Goal: Obtain resource: Download file/media

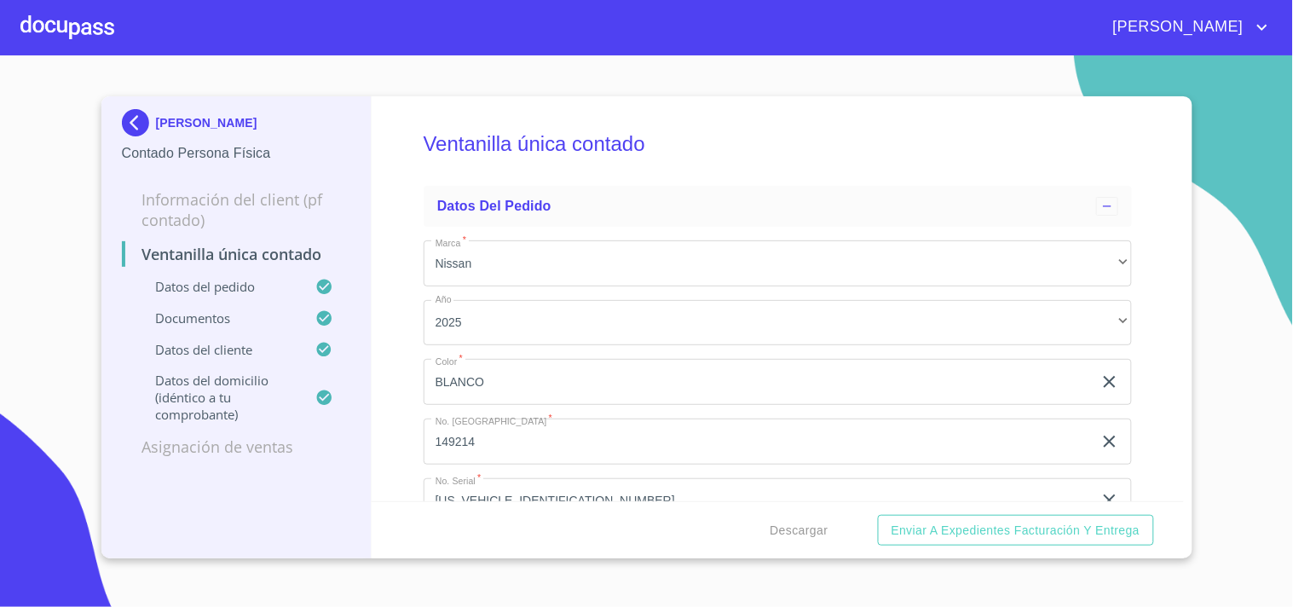
scroll to position [3066, 0]
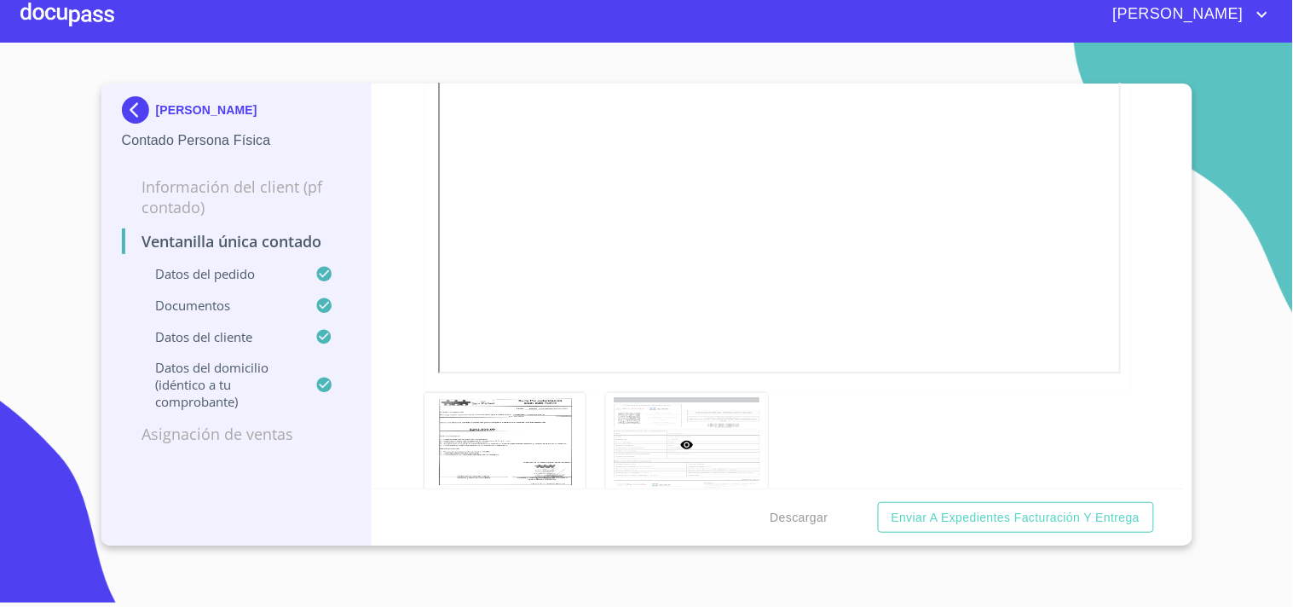
click at [27, 17] on div at bounding box center [67, 14] width 94 height 55
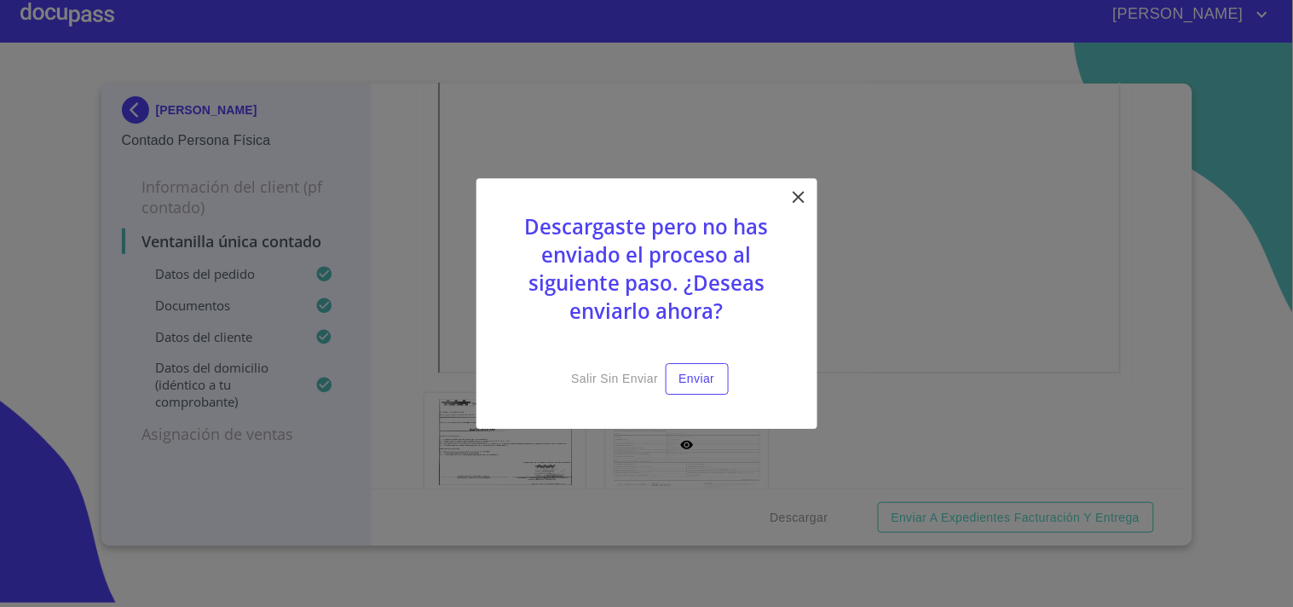
click at [808, 200] on div "Descargaste pero no has enviado el proceso al siguiente paso. ¿Deseas enviarlo …" at bounding box center [647, 303] width 341 height 251
click at [804, 200] on icon at bounding box center [799, 197] width 20 height 20
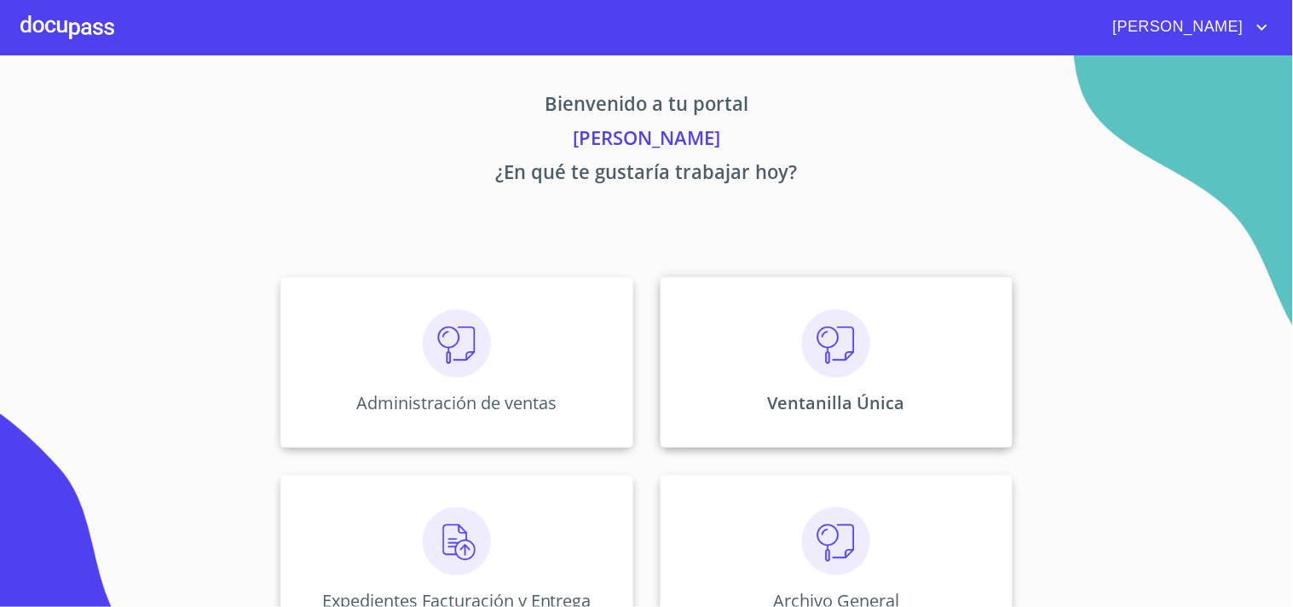
click at [774, 337] on div "Ventanilla Única" at bounding box center [837, 362] width 352 height 171
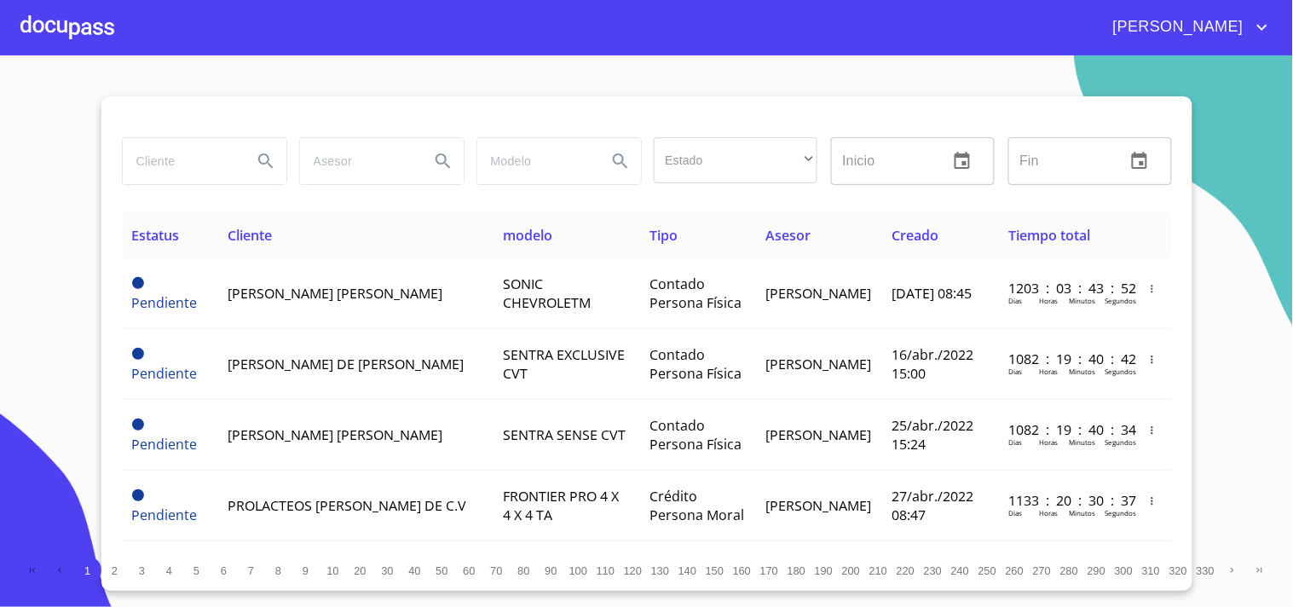
click at [171, 175] on input "search" at bounding box center [181, 161] width 116 height 46
type input "[PERSON_NAME] [PERSON_NAME]"
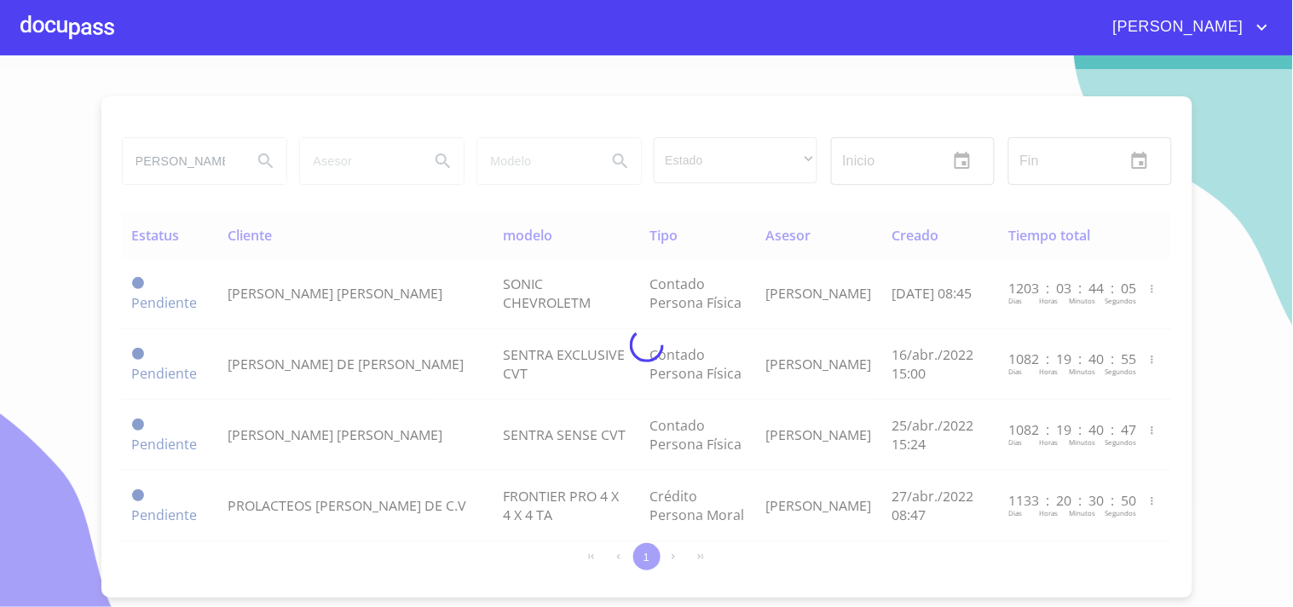
scroll to position [0, 0]
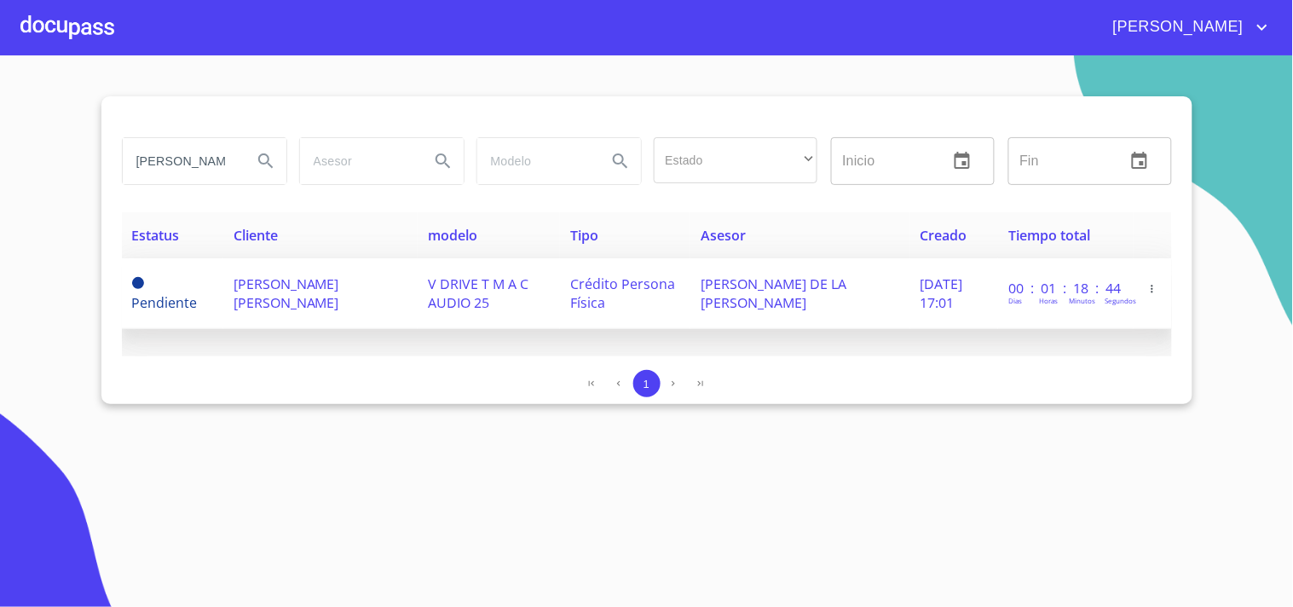
click at [273, 310] on span "[PERSON_NAME] [PERSON_NAME]" at bounding box center [287, 294] width 106 height 38
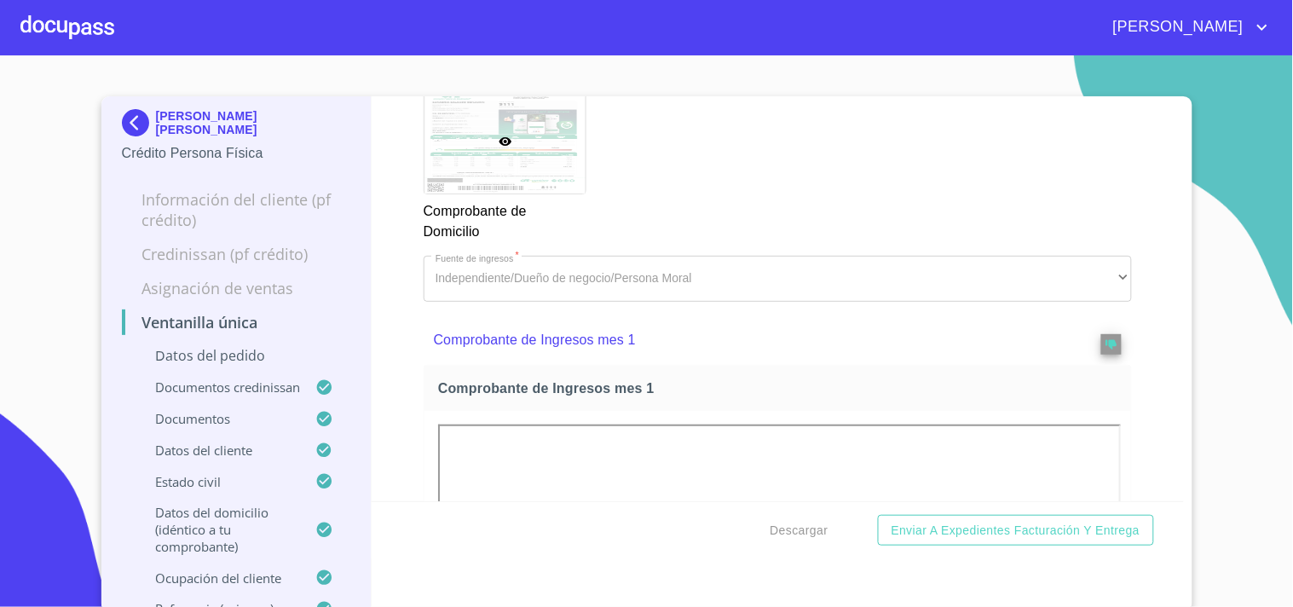
scroll to position [2368, 0]
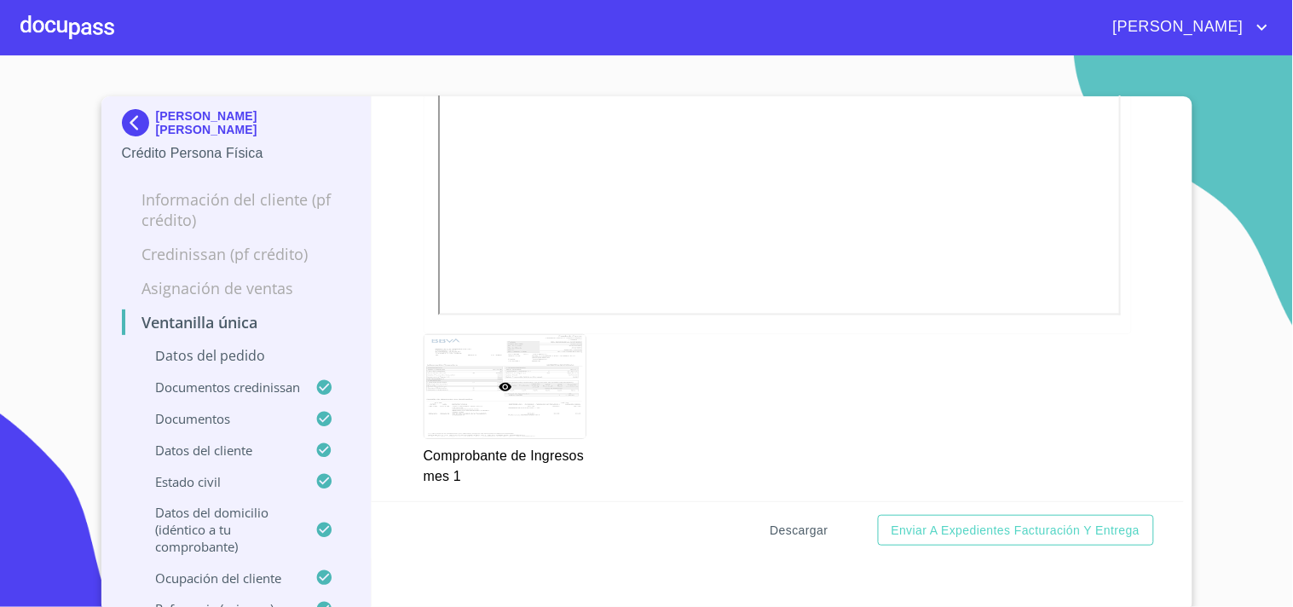
click at [795, 541] on button "Descargar" at bounding box center [800, 531] width 72 height 32
click at [13, 22] on div "[PERSON_NAME]" at bounding box center [646, 27] width 1293 height 55
click at [85, 30] on div at bounding box center [67, 27] width 94 height 55
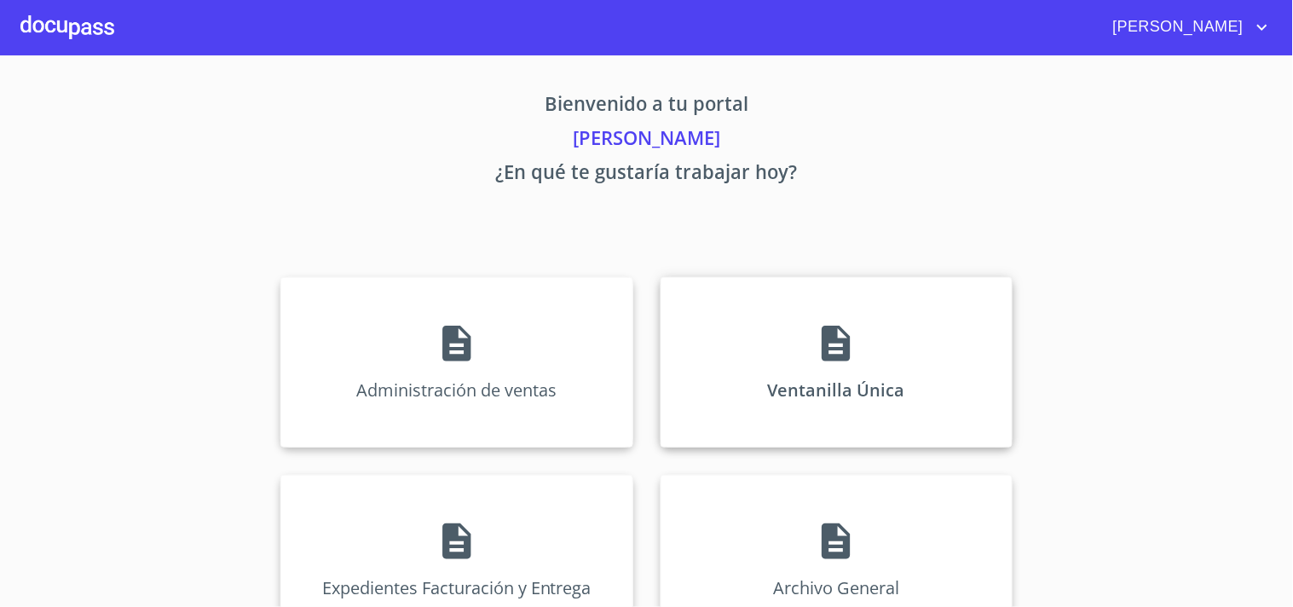
click at [831, 311] on div "Ventanilla Única" at bounding box center [837, 362] width 352 height 171
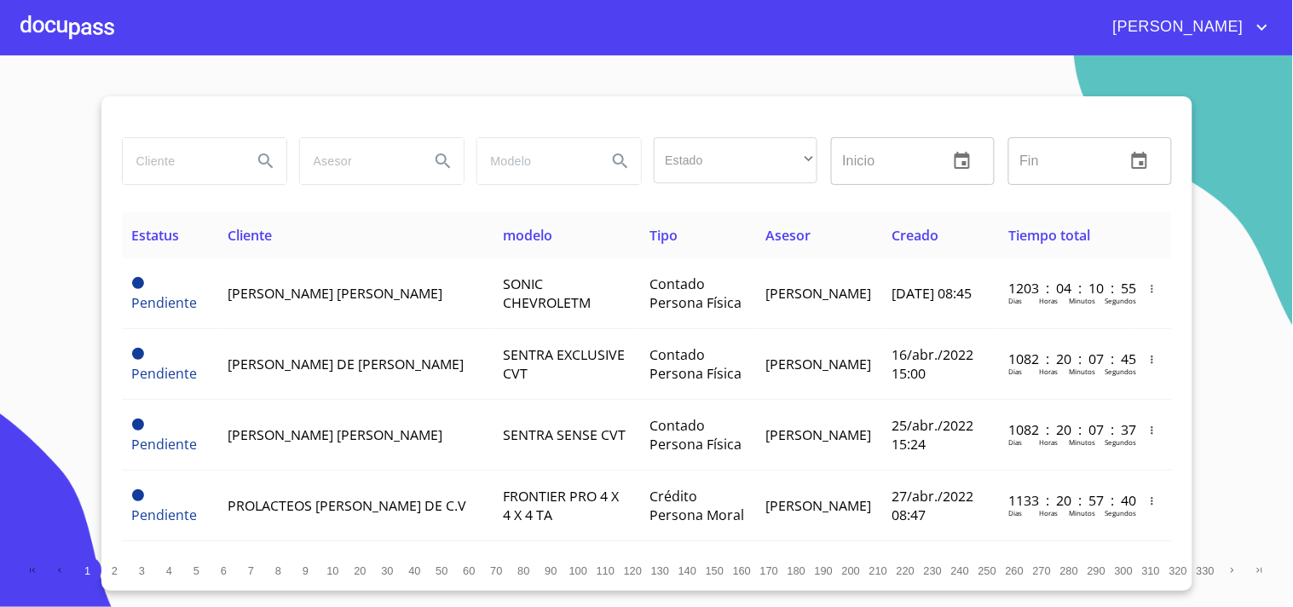
click at [223, 193] on div "Estado ​ ​ Inicio ​ Fin ​" at bounding box center [647, 171] width 1050 height 82
click at [201, 163] on input "search" at bounding box center [181, 161] width 116 height 46
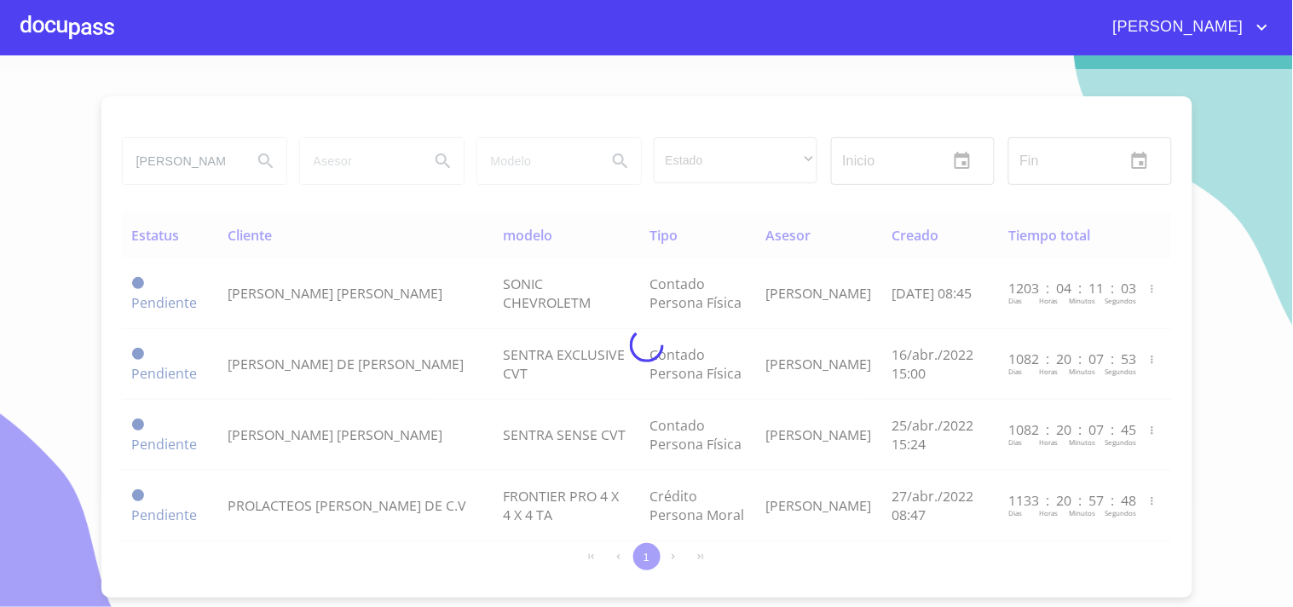
type input "[PERSON_NAME]"
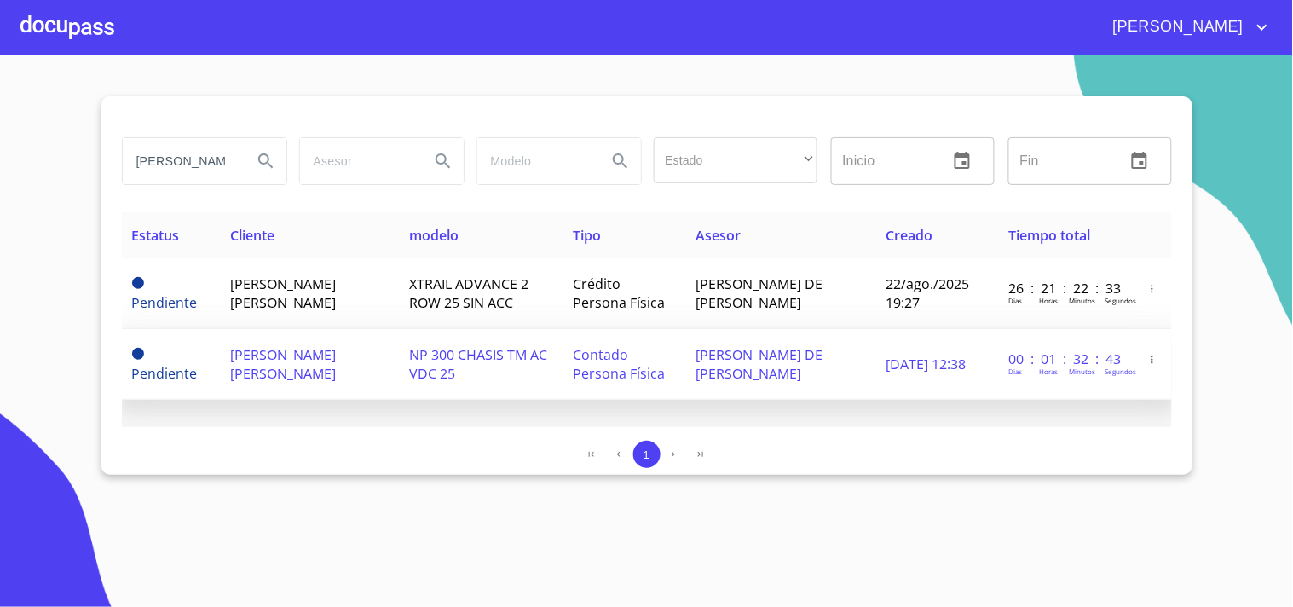
click at [755, 341] on td "[PERSON_NAME] DE [PERSON_NAME]" at bounding box center [781, 364] width 190 height 71
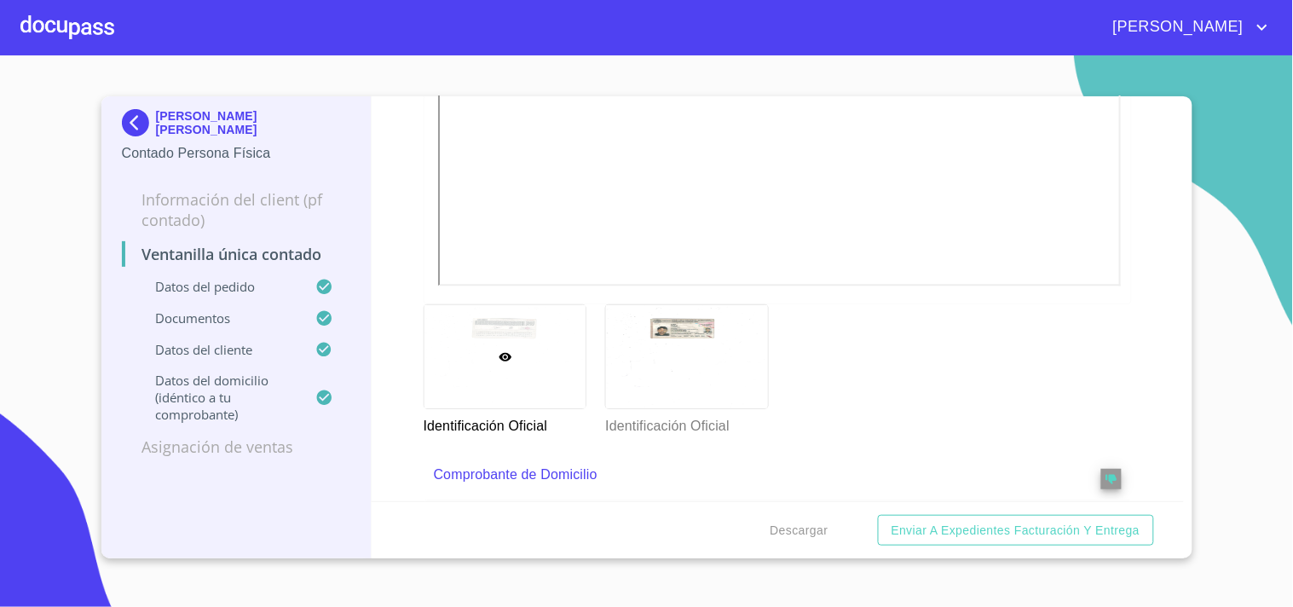
scroll to position [473, 0]
click at [720, 386] on div at bounding box center [687, 356] width 162 height 103
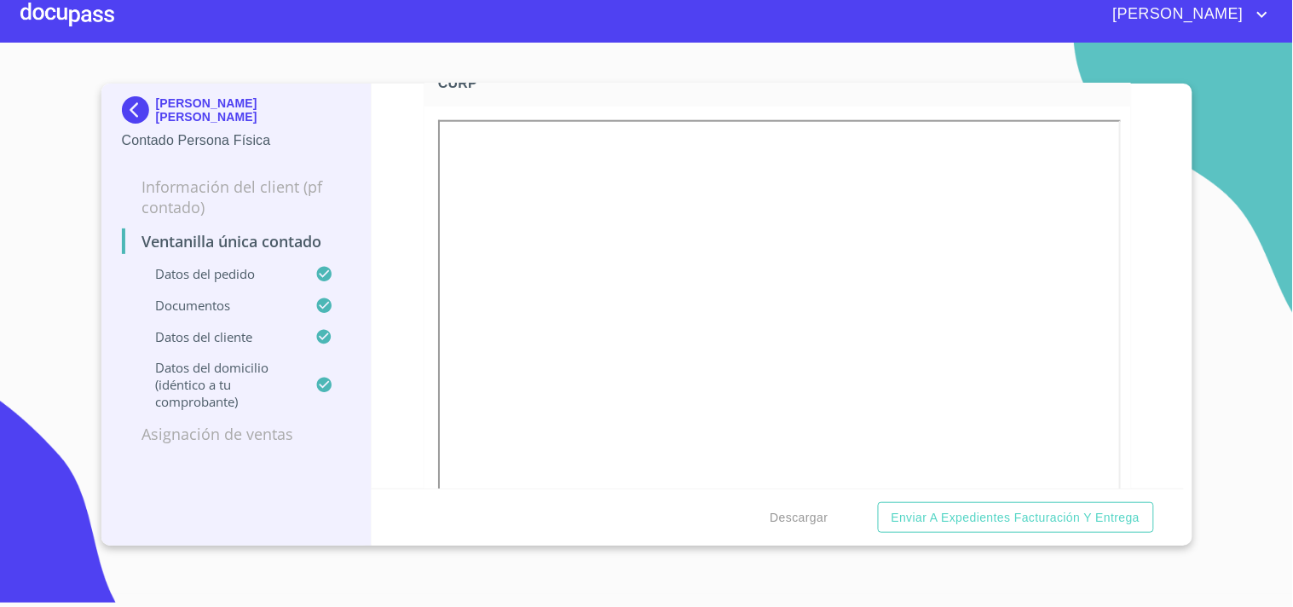
scroll to position [2084, 0]
click at [75, 10] on div at bounding box center [67, 14] width 94 height 55
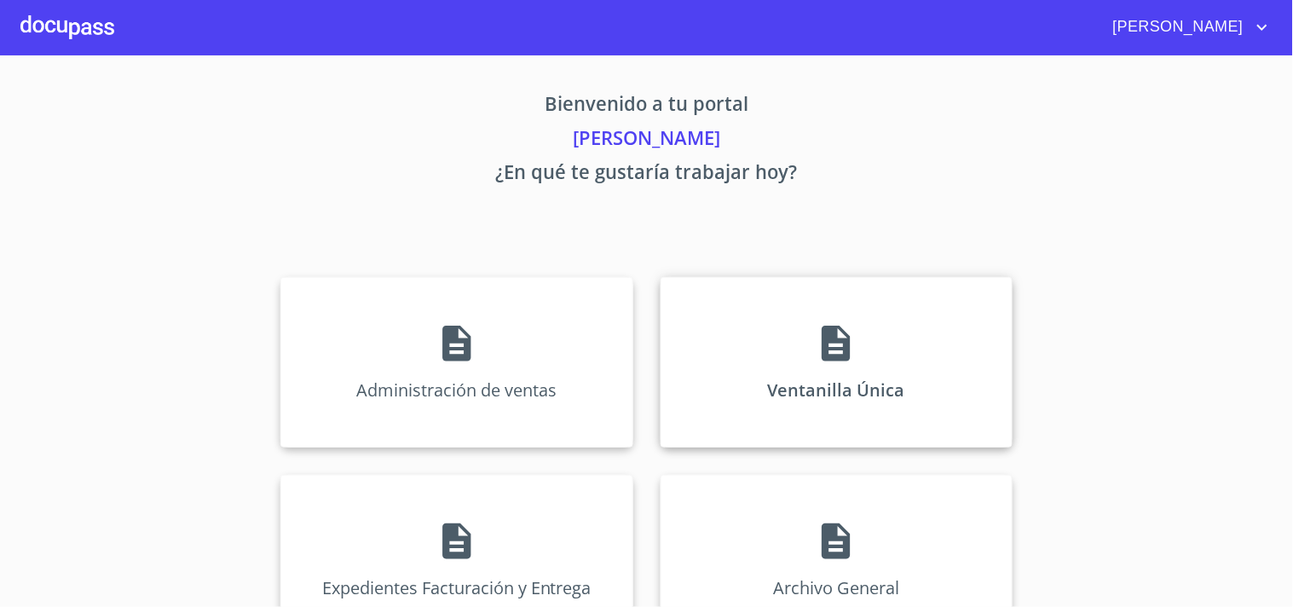
click at [850, 334] on icon at bounding box center [836, 343] width 43 height 43
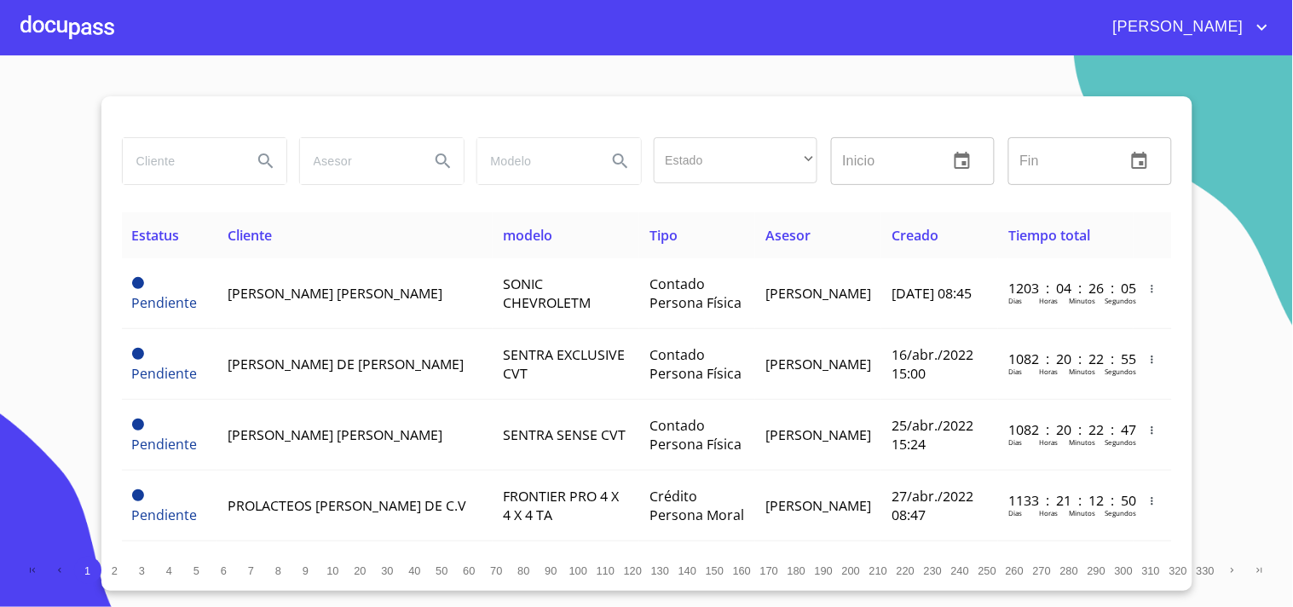
click at [151, 174] on input "search" at bounding box center [181, 161] width 116 height 46
type input "E"
type input "[PERSON_NAME]"
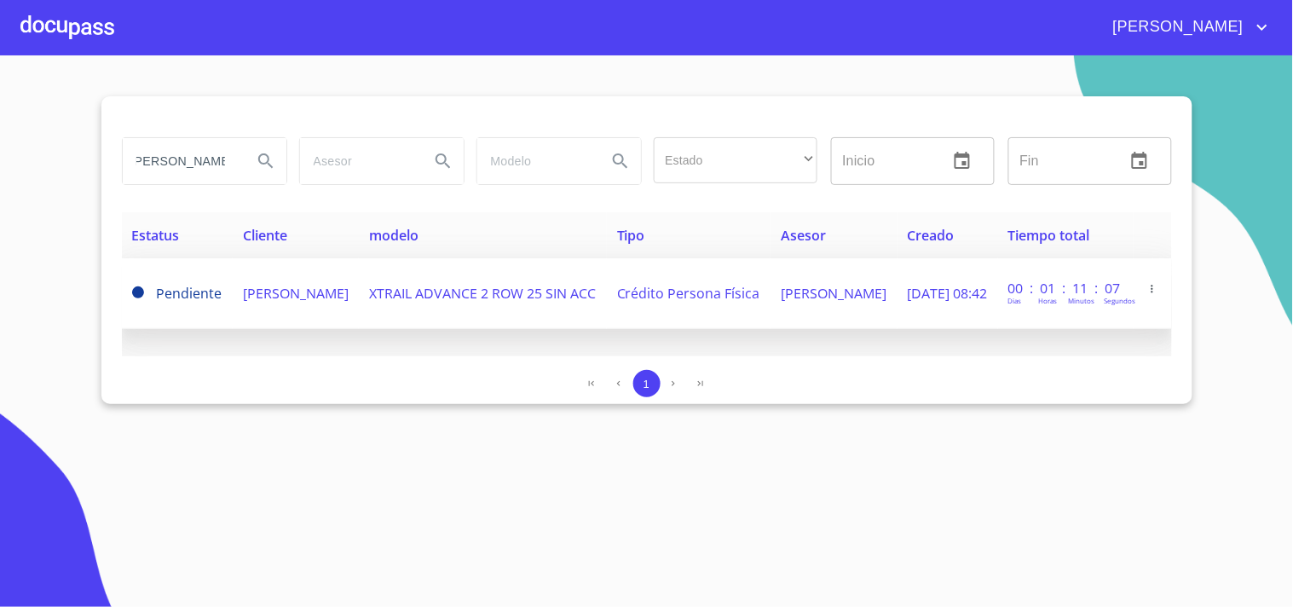
click at [305, 271] on td "[PERSON_NAME]" at bounding box center [296, 293] width 126 height 71
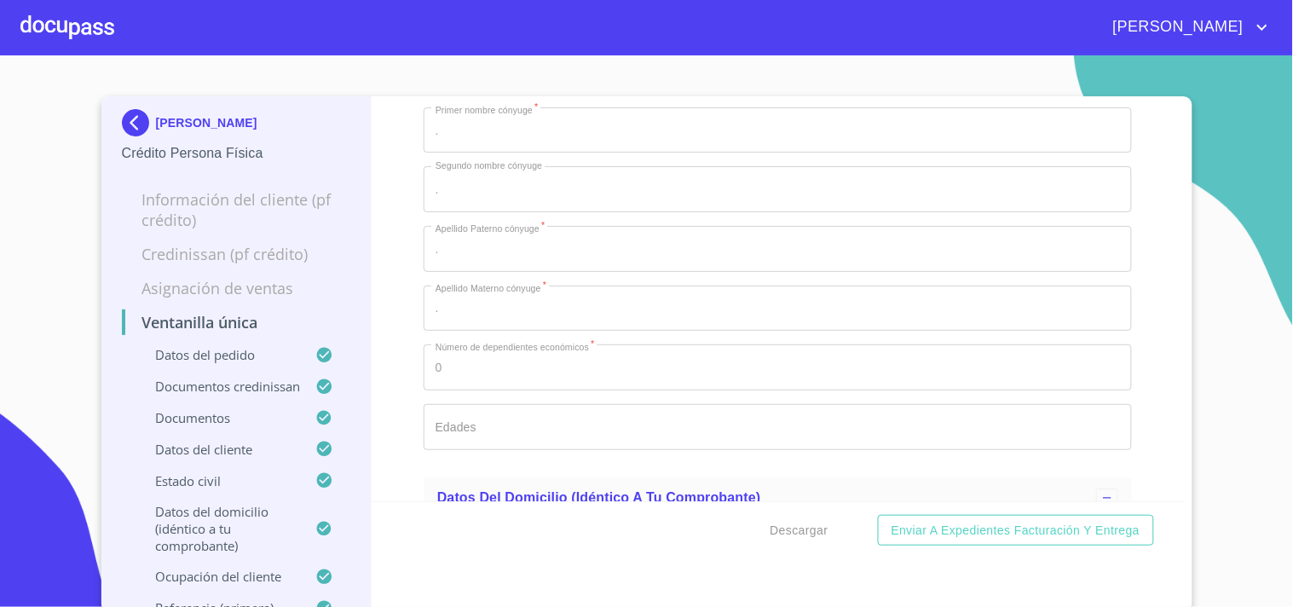
scroll to position [6347, 0]
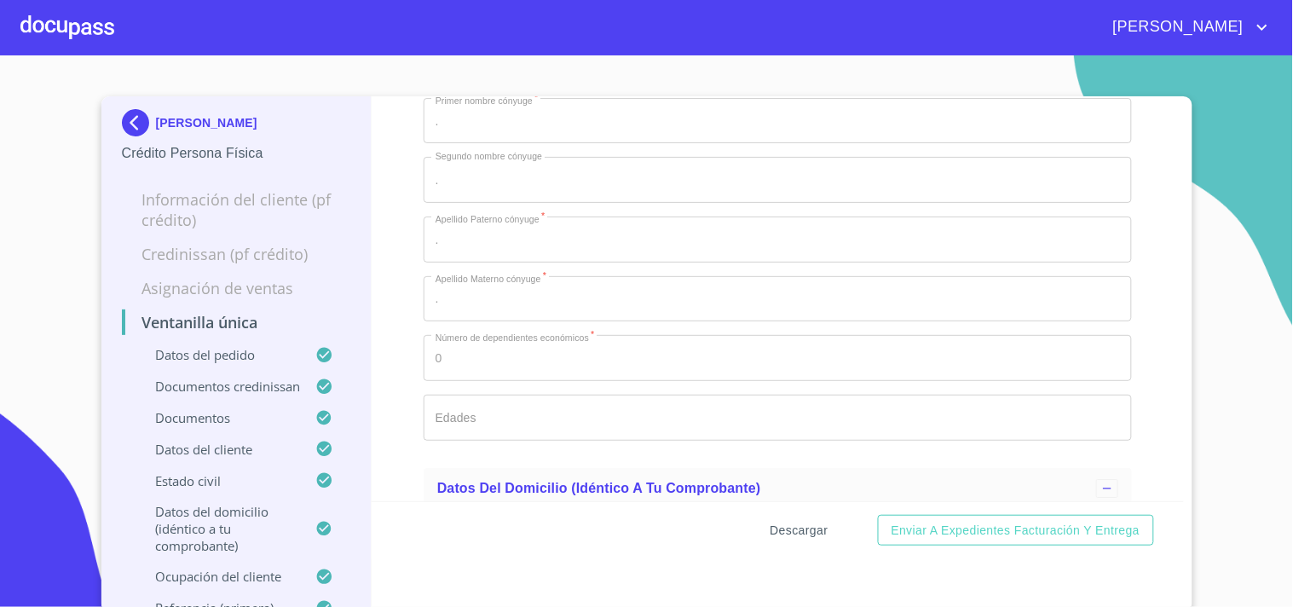
click at [823, 530] on button "Descargar" at bounding box center [800, 531] width 72 height 32
click at [107, 32] on div at bounding box center [67, 27] width 94 height 55
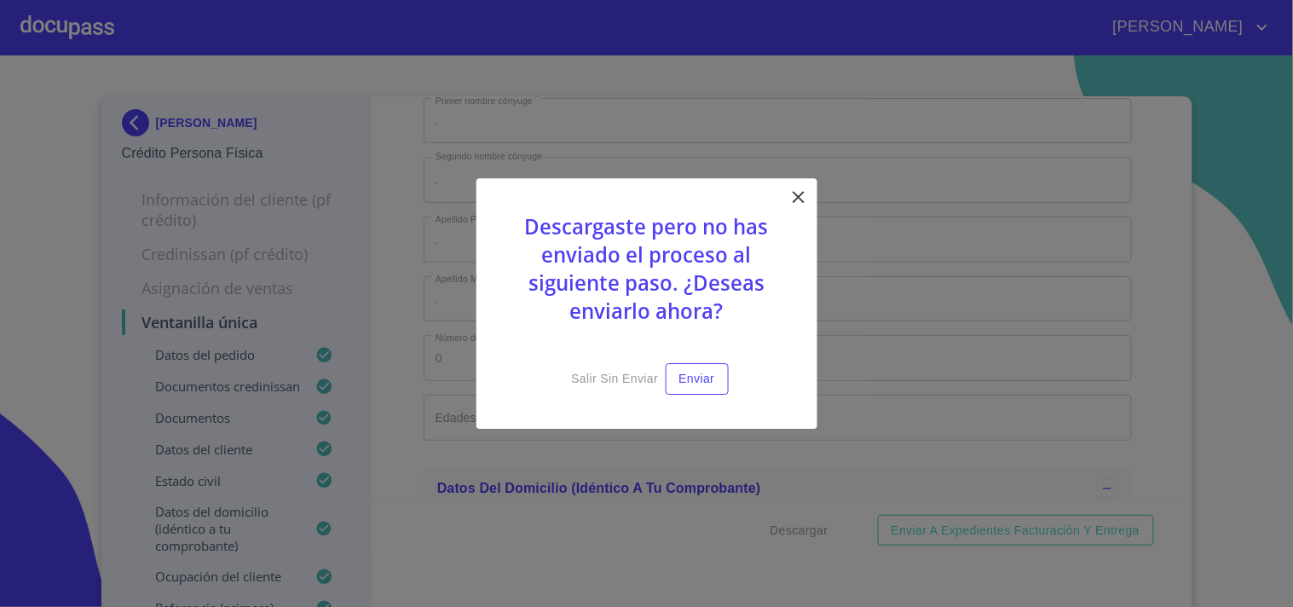
click at [799, 205] on icon at bounding box center [799, 197] width 20 height 20
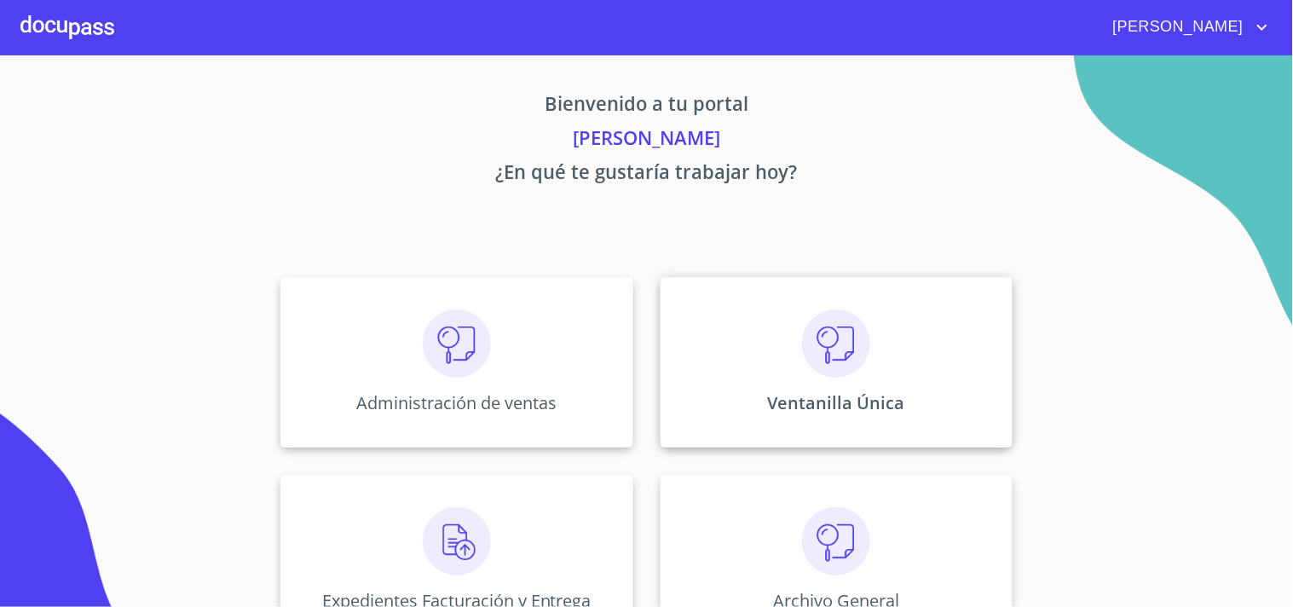
click at [841, 384] on div "Ventanilla Única" at bounding box center [837, 362] width 352 height 171
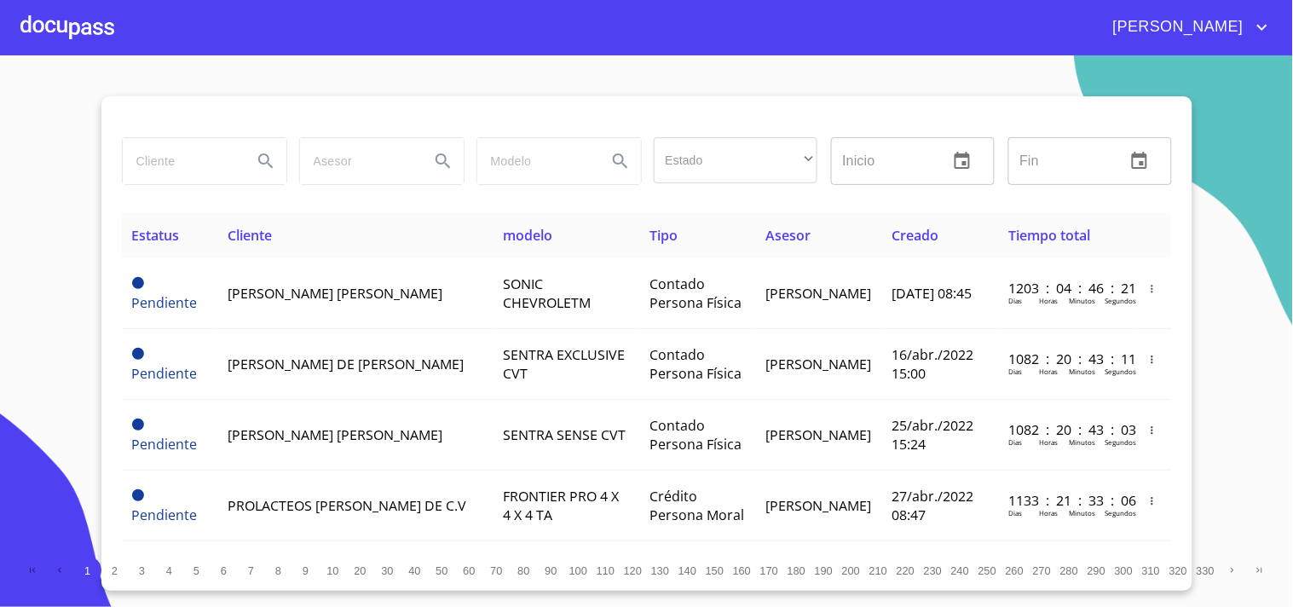
click at [188, 148] on input "search" at bounding box center [181, 161] width 116 height 46
type input "[PERSON_NAME]"
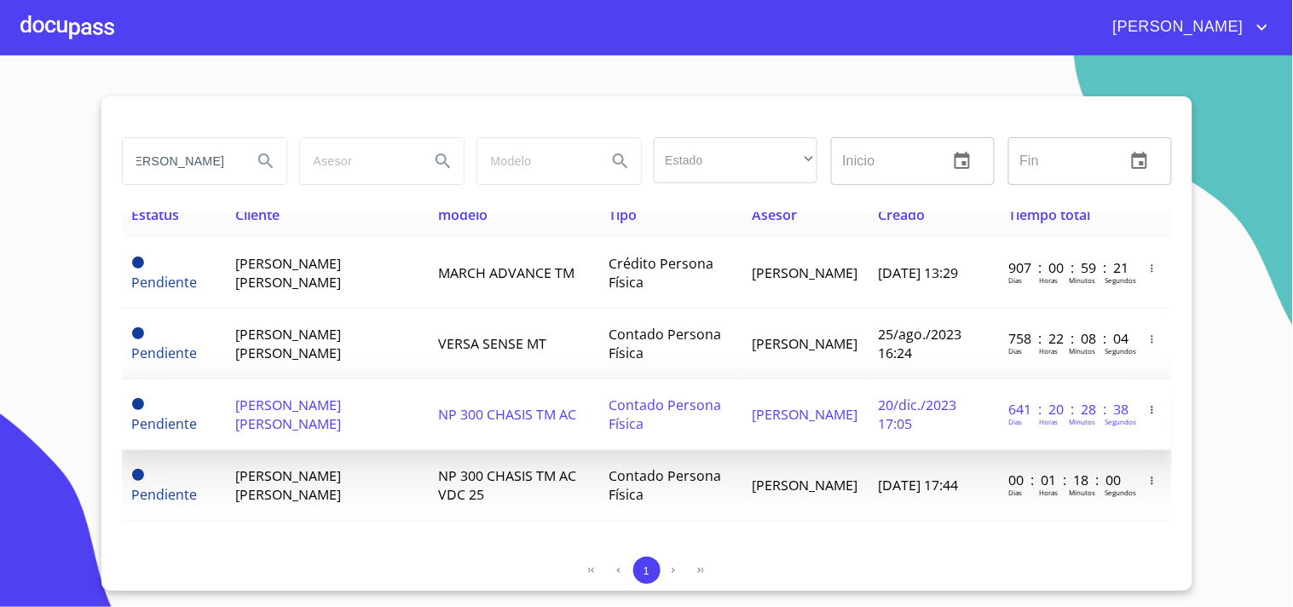
scroll to position [24, 0]
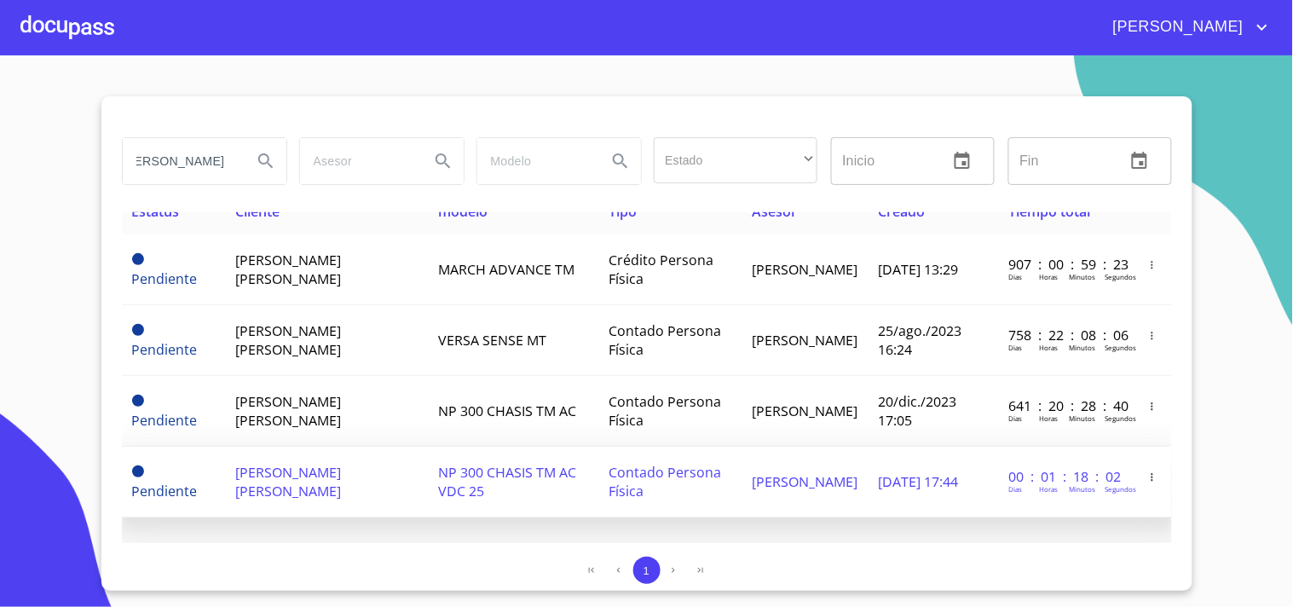
click at [534, 478] on span "NP 300 CHASIS TM AC VDC 25" at bounding box center [507, 482] width 138 height 38
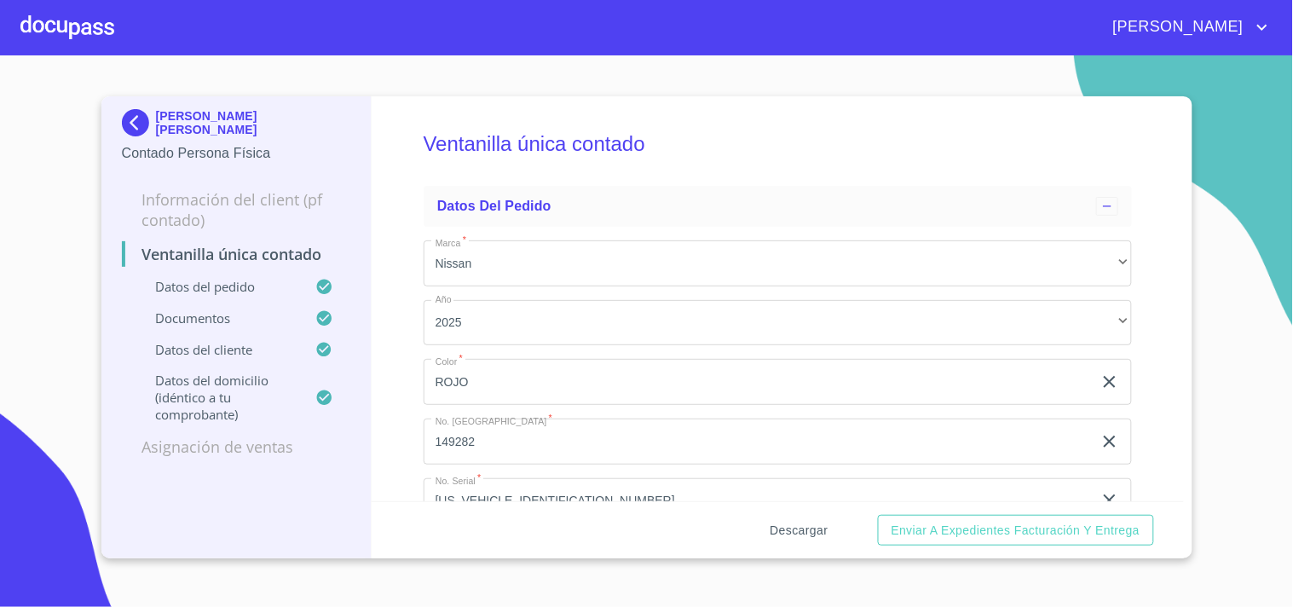
click at [812, 527] on span "Descargar" at bounding box center [800, 530] width 58 height 21
